Goal: Task Accomplishment & Management: Use online tool/utility

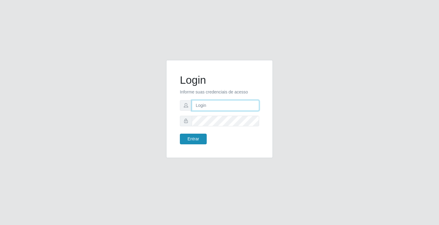
type input "[EMAIL_ADDRESS][DOMAIN_NAME]"
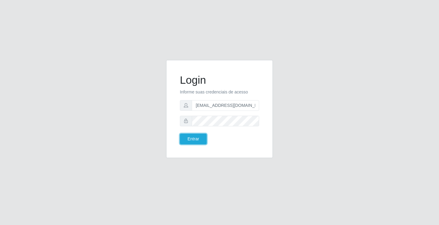
drag, startPoint x: 191, startPoint y: 135, endPoint x: 191, endPoint y: 149, distance: 13.7
click at [191, 149] on div "Login Informe suas credenciais de acesso [EMAIL_ADDRESS][DOMAIN_NAME] Entrar" at bounding box center [219, 109] width 91 height 83
click at [192, 143] on button "Entrar" at bounding box center [193, 139] width 27 height 11
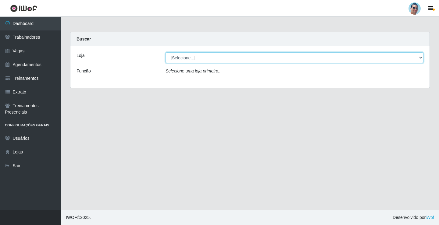
click at [227, 59] on select "[Selecione...] Mercadinho Extrabom" at bounding box center [295, 57] width 258 height 11
select select "175"
click at [166, 52] on select "[Selecione...] Mercadinho Extrabom" at bounding box center [295, 57] width 258 height 11
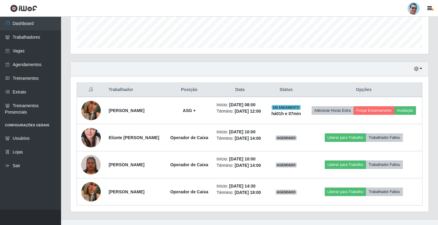
scroll to position [180, 0]
